Goal: Task Accomplishment & Management: Manage account settings

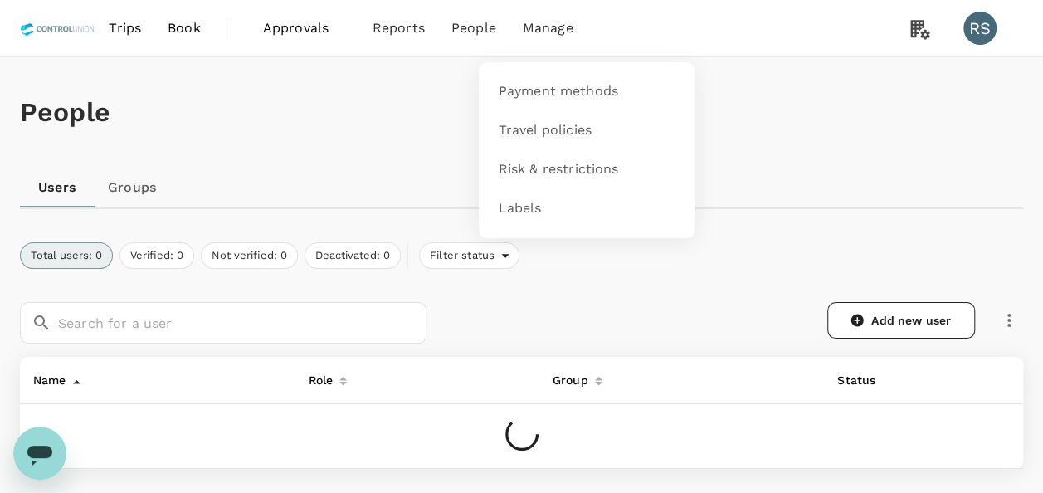
click at [530, 29] on span "Manage" at bounding box center [548, 28] width 51 height 20
click at [554, 91] on span "Payment methods" at bounding box center [558, 91] width 119 height 19
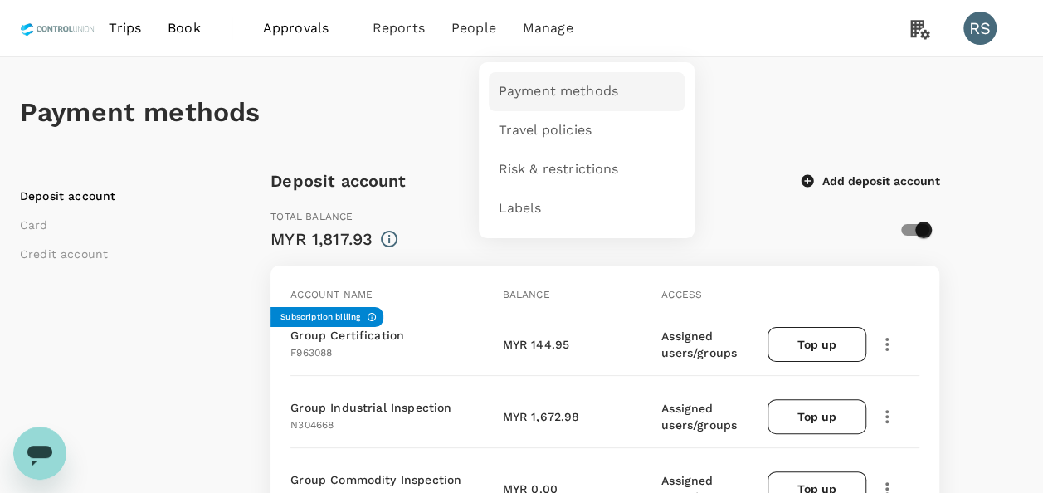
click at [538, 91] on span "Payment methods" at bounding box center [558, 91] width 119 height 19
click at [728, 103] on h1 "Payment methods" at bounding box center [521, 112] width 1003 height 31
